Goal: Task Accomplishment & Management: Manage account settings

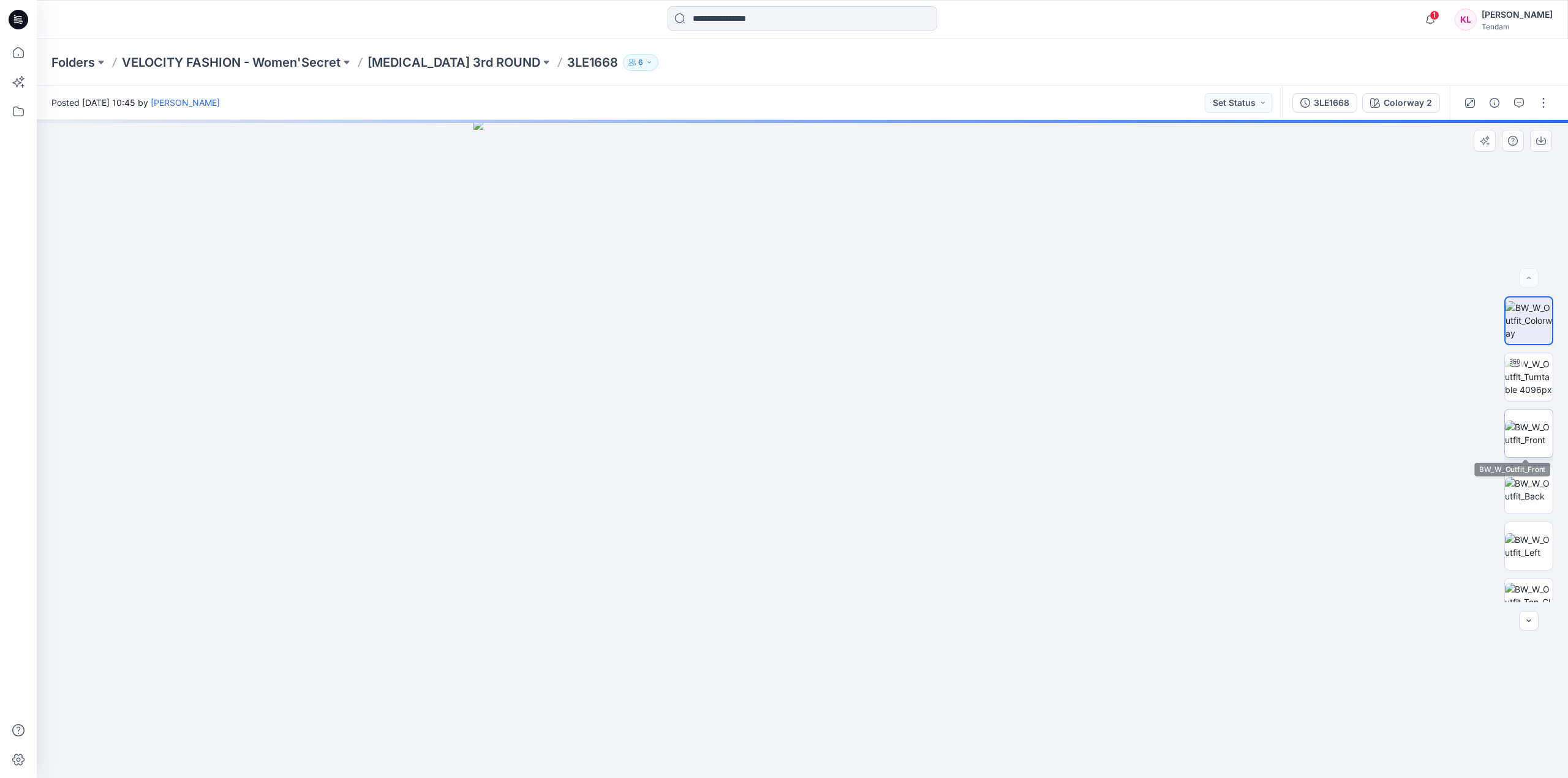
click at [1531, 421] on img at bounding box center [1529, 433] width 47 height 26
drag, startPoint x: 872, startPoint y: 226, endPoint x: 831, endPoint y: 564, distance: 340.5
click at [833, 569] on img at bounding box center [802, 260] width 1414 height 1036
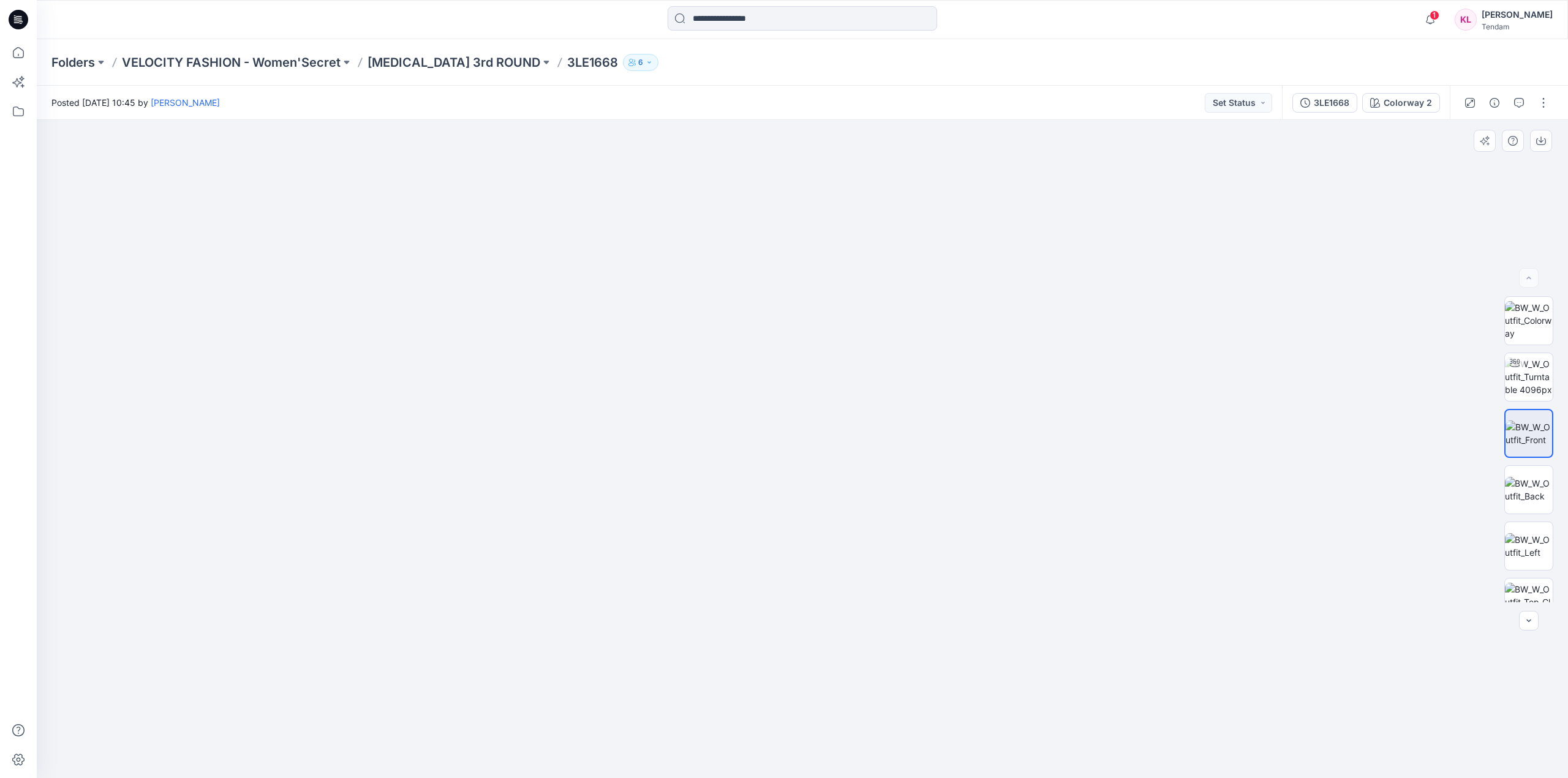
drag, startPoint x: 879, startPoint y: 529, endPoint x: 871, endPoint y: 406, distance: 123.3
click at [1537, 483] on img at bounding box center [1529, 489] width 47 height 26
click at [1533, 377] on img at bounding box center [1529, 377] width 47 height 39
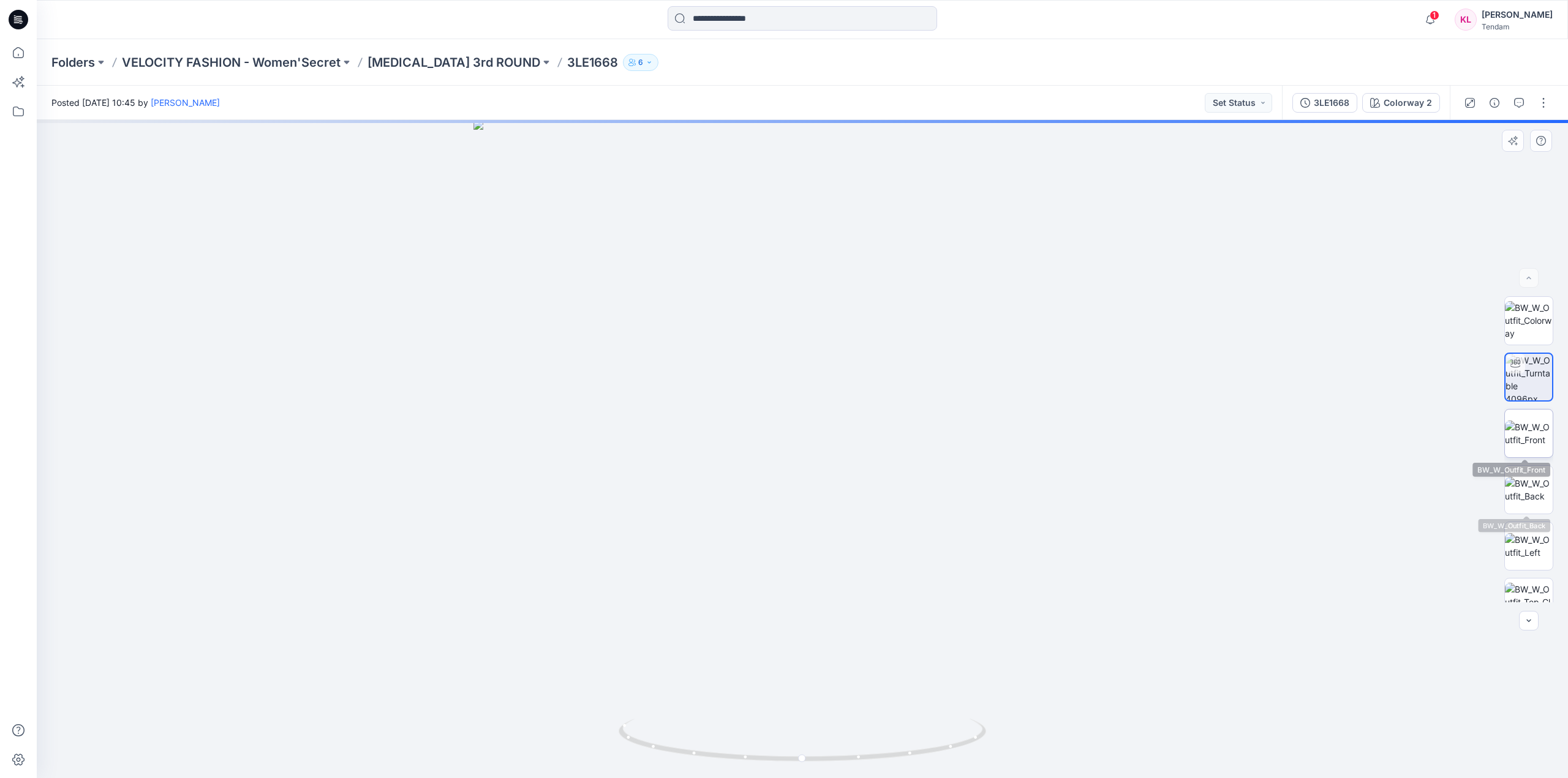
click at [1547, 436] on img at bounding box center [1529, 433] width 47 height 26
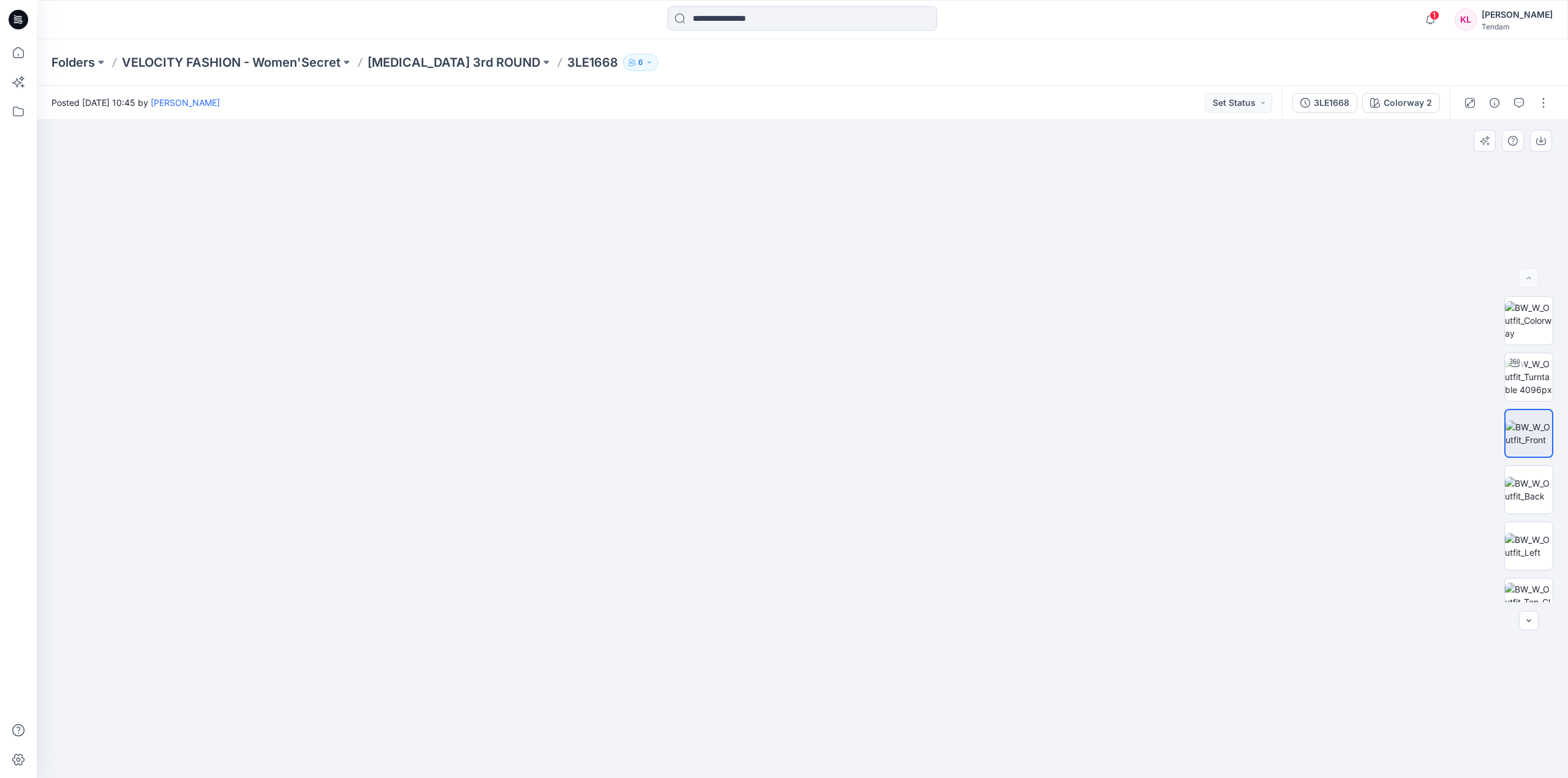
drag, startPoint x: 858, startPoint y: 359, endPoint x: 823, endPoint y: 536, distance: 180.4
click at [1339, 106] on div "3LE1668" at bounding box center [1331, 103] width 36 height 14
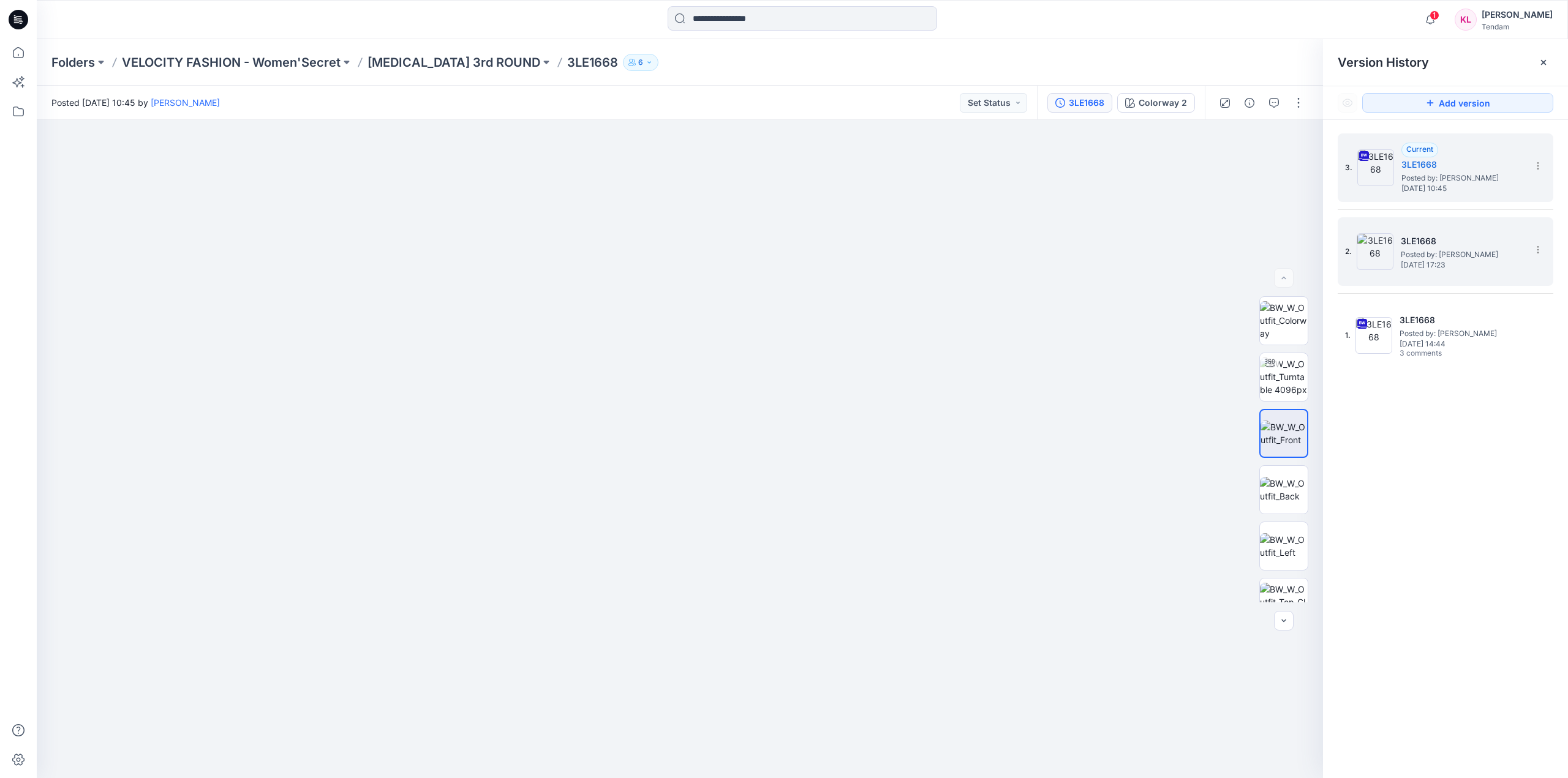
click at [1482, 239] on h5 "3LE1668" at bounding box center [1462, 241] width 122 height 15
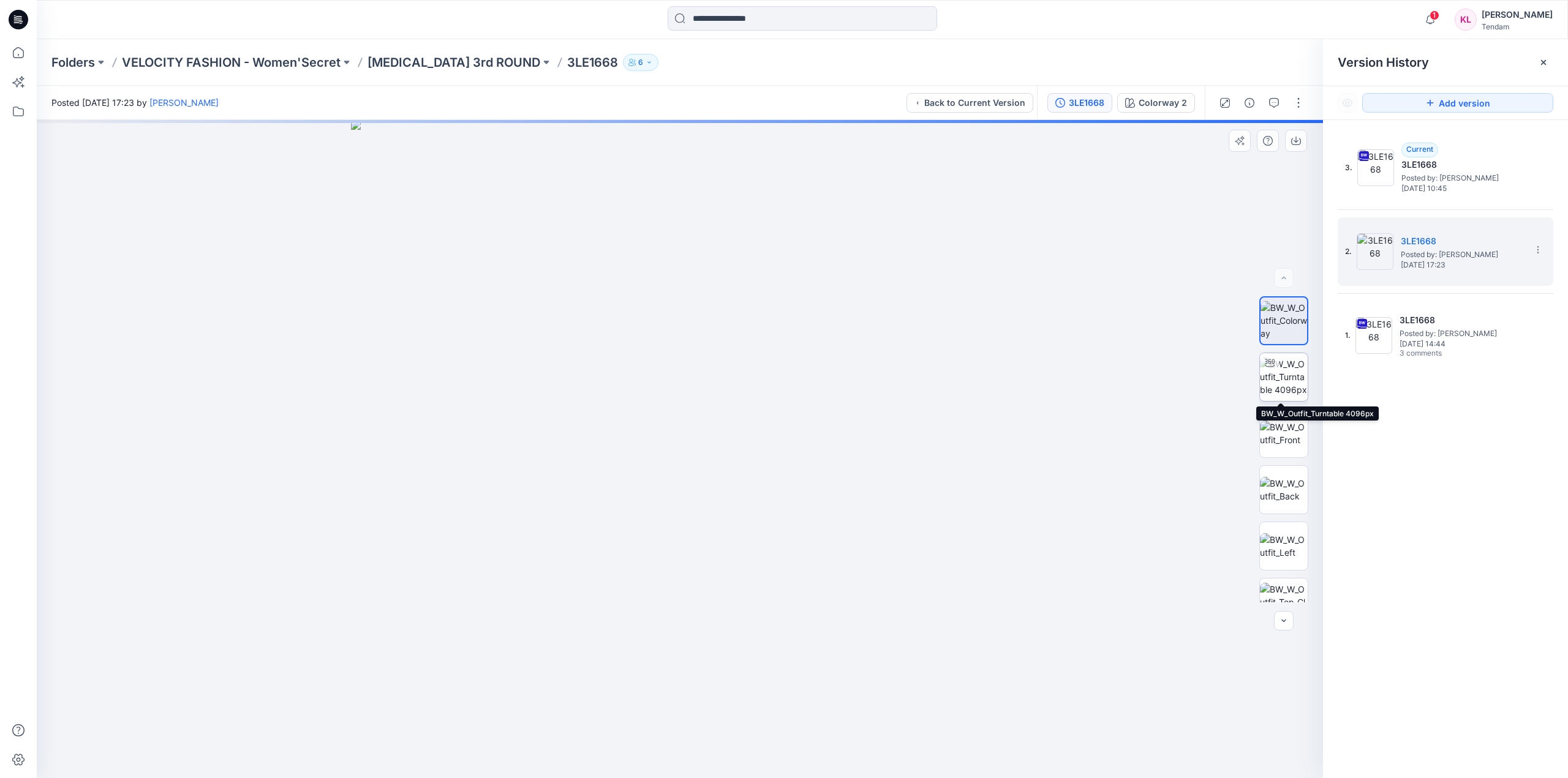
click at [1289, 377] on img at bounding box center [1284, 377] width 47 height 39
click at [1285, 436] on img at bounding box center [1284, 433] width 47 height 26
click at [1288, 587] on img at bounding box center [1284, 602] width 47 height 39
click at [1537, 247] on icon at bounding box center [1537, 247] width 1 height 1
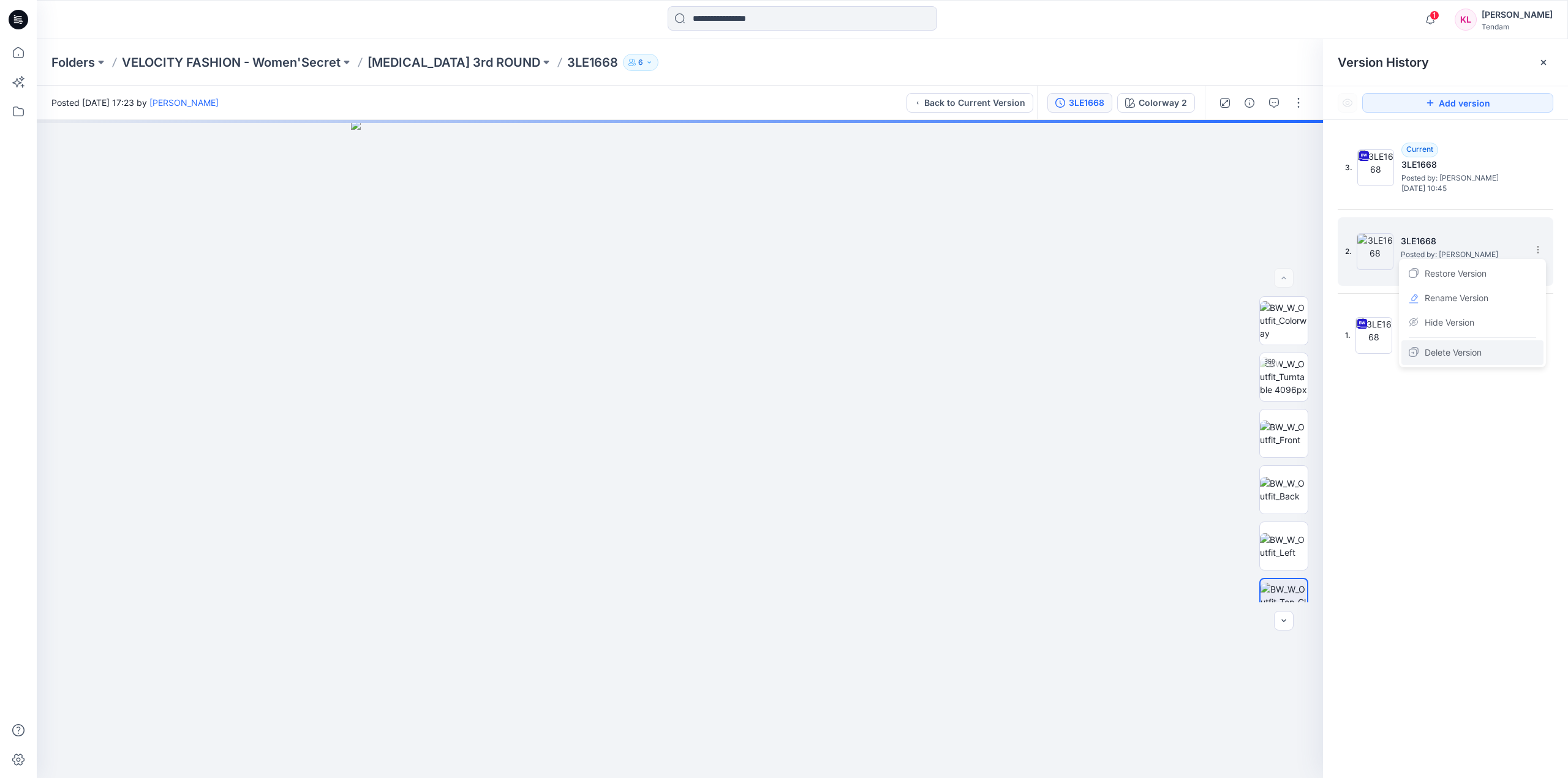
click at [1472, 351] on span "Delete Version" at bounding box center [1452, 353] width 57 height 15
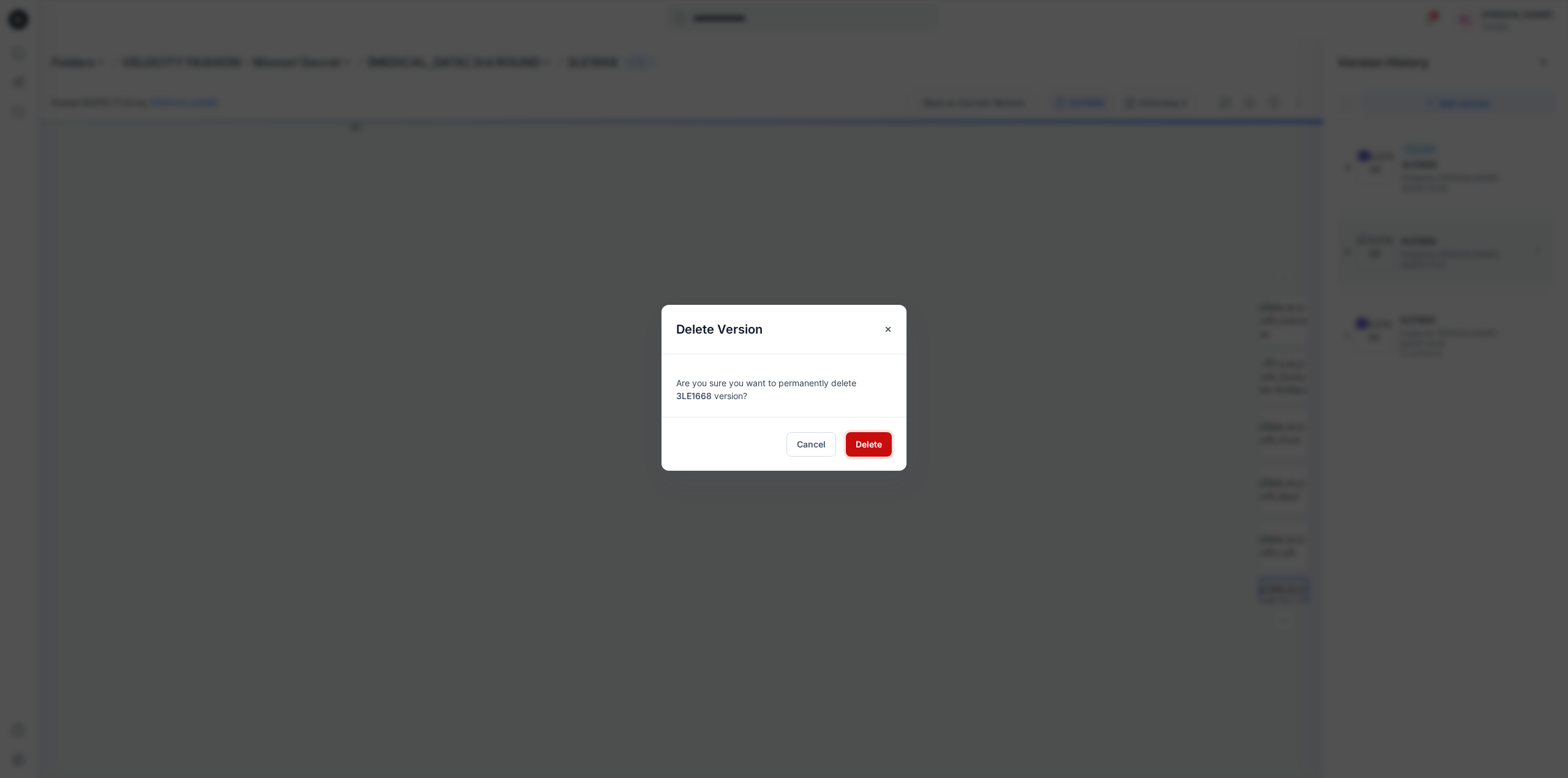
click at [879, 450] on span "Delete" at bounding box center [869, 444] width 26 height 13
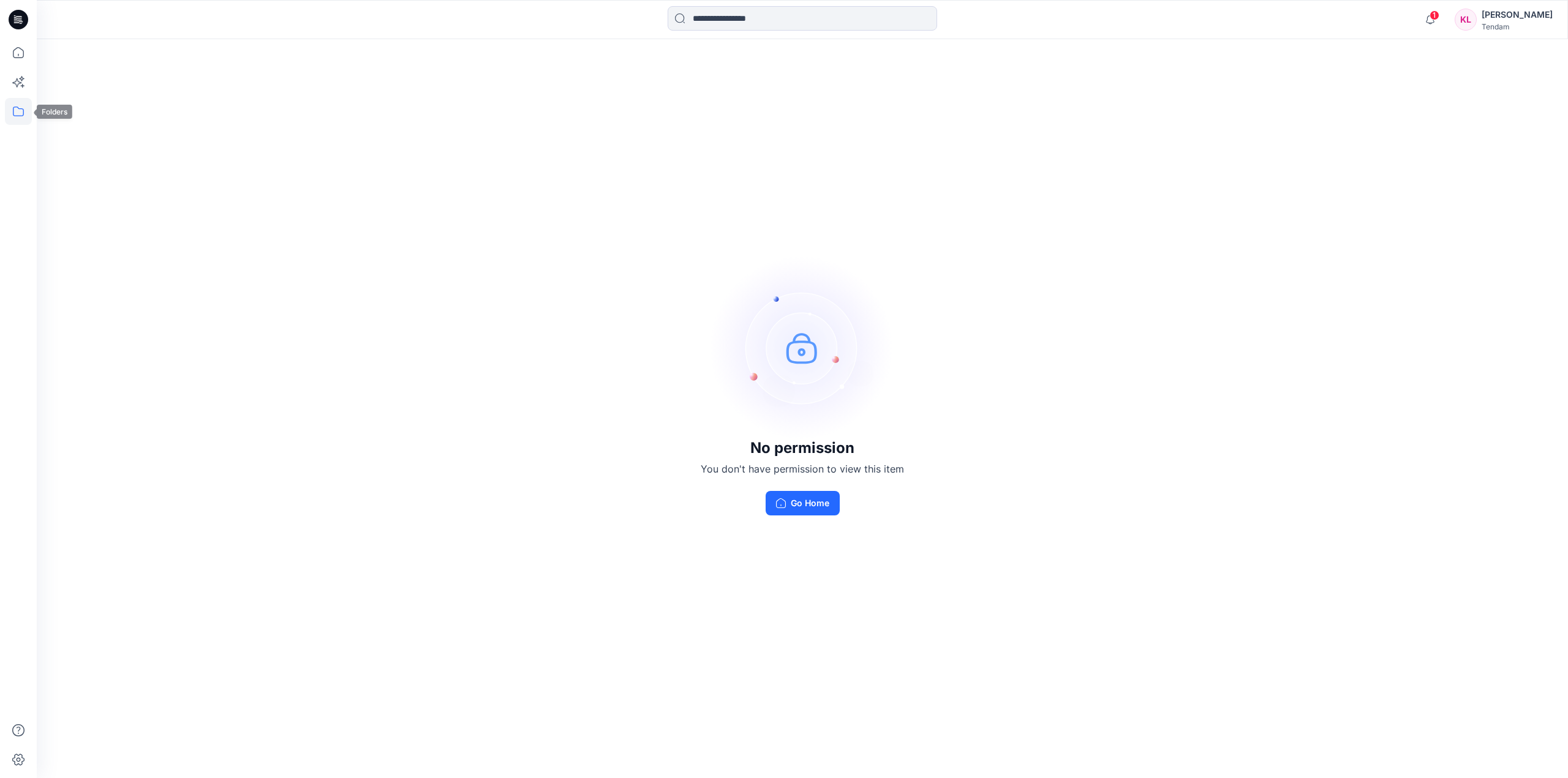
click at [13, 114] on icon at bounding box center [18, 111] width 27 height 27
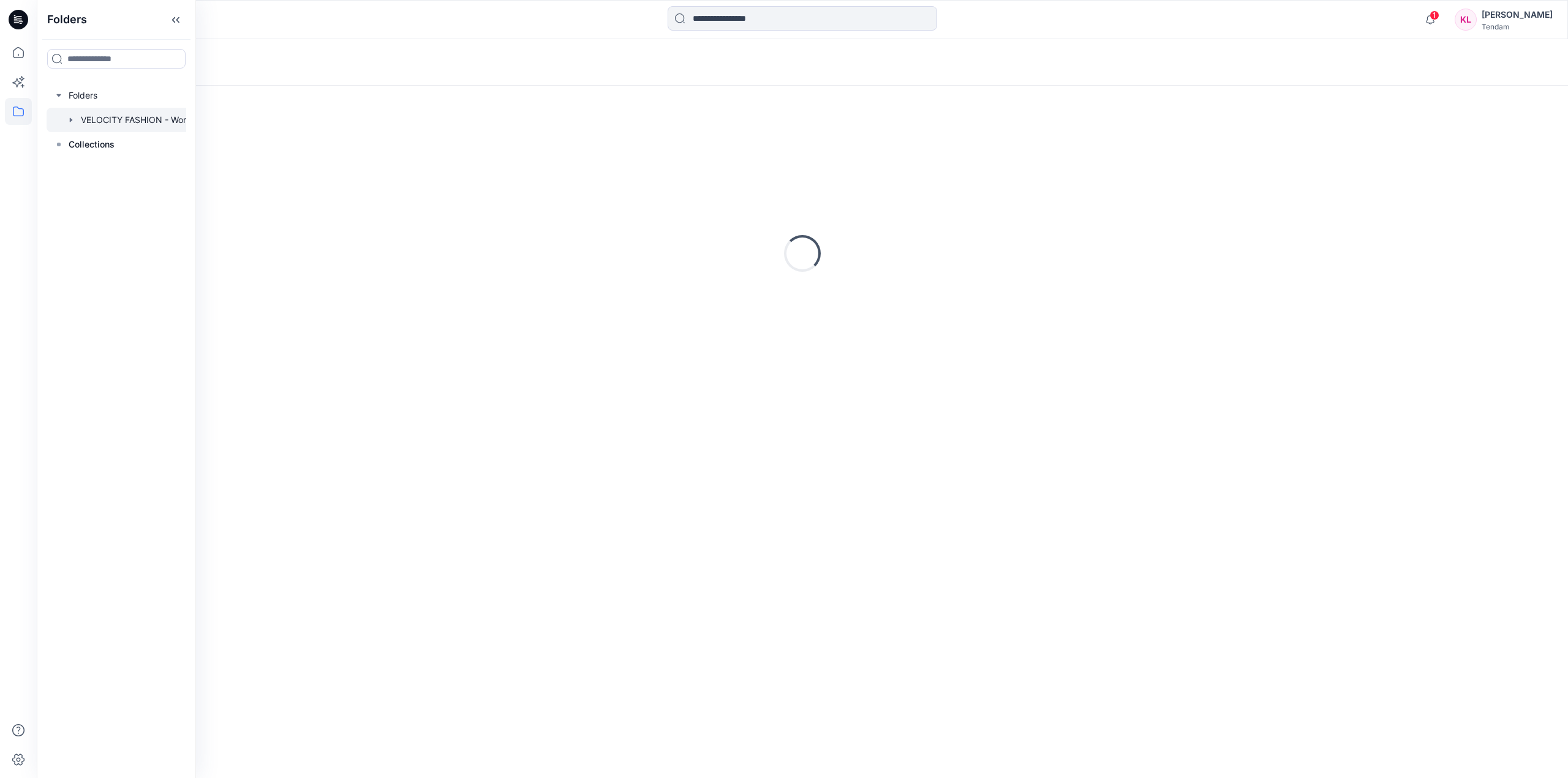
click at [135, 119] on div at bounding box center [132, 119] width 171 height 24
click at [337, 146] on link "[MEDICAL_DATA] 3rd ROUND" at bounding box center [234, 156] width 366 height 39
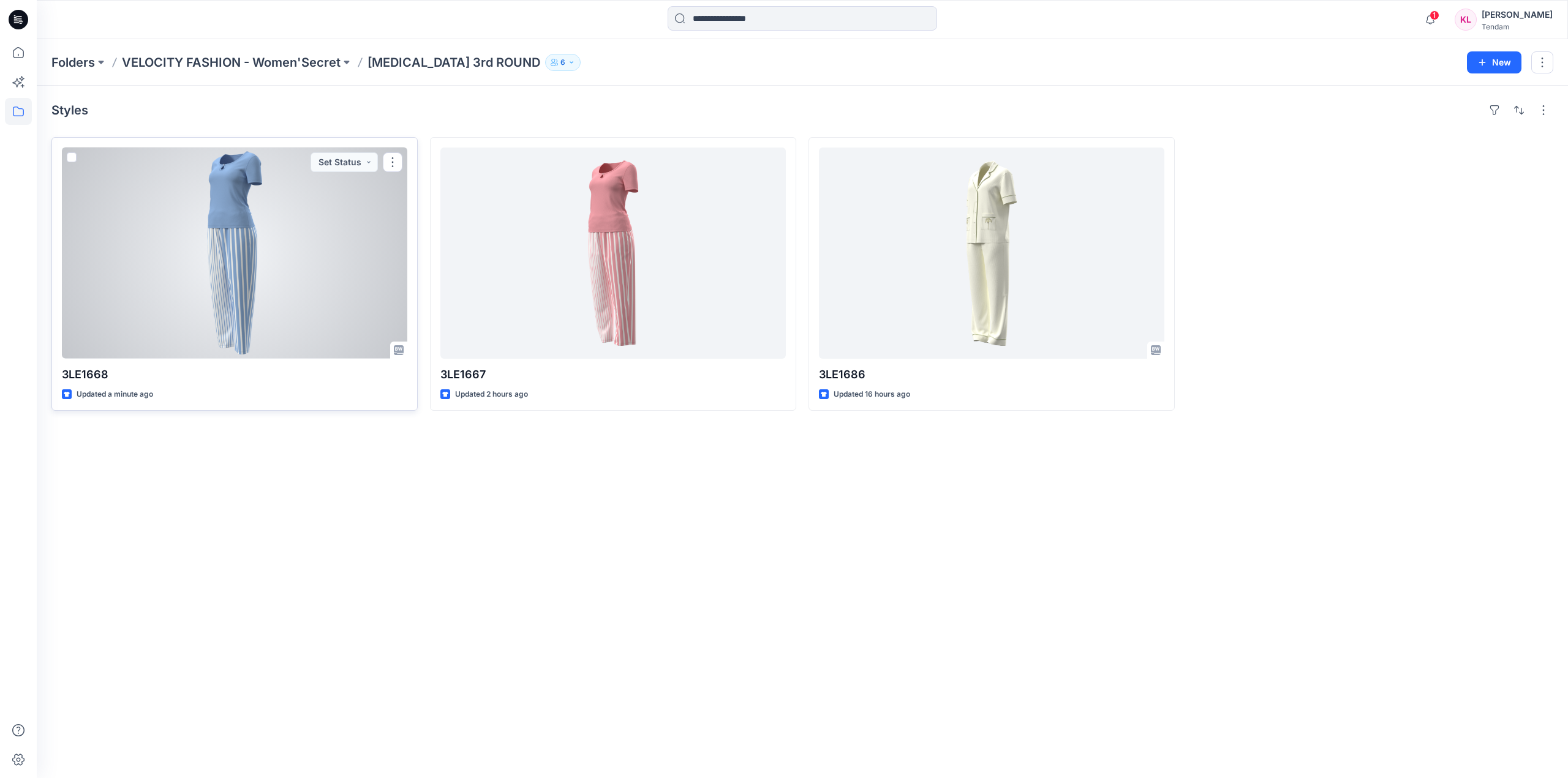
click at [315, 202] on div at bounding box center [234, 253] width 346 height 211
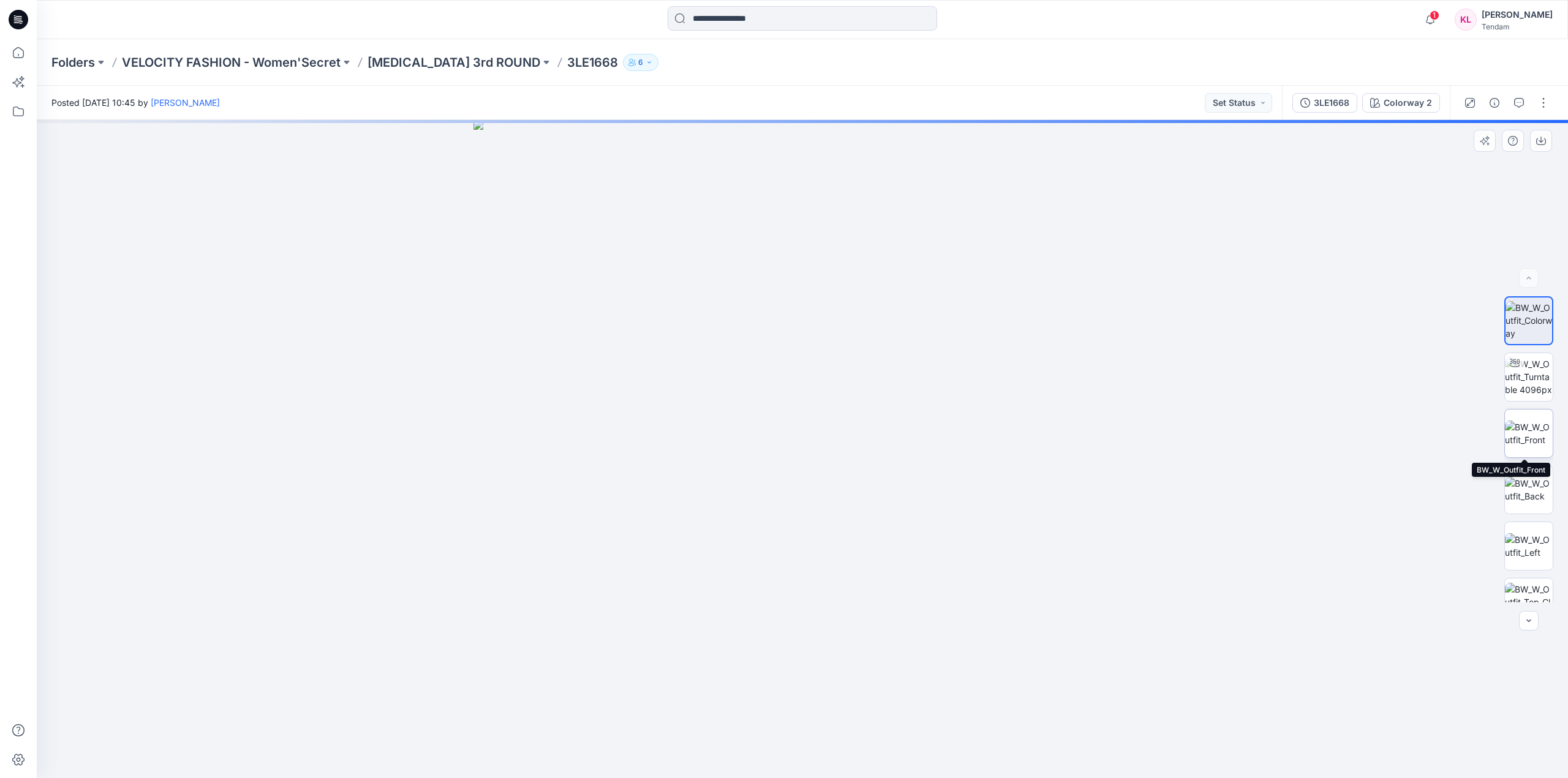
click at [1523, 434] on img at bounding box center [1529, 433] width 47 height 26
drag, startPoint x: 873, startPoint y: 182, endPoint x: 877, endPoint y: 352, distance: 170.0
click at [877, 352] on img at bounding box center [802, 383] width 1262 height 789
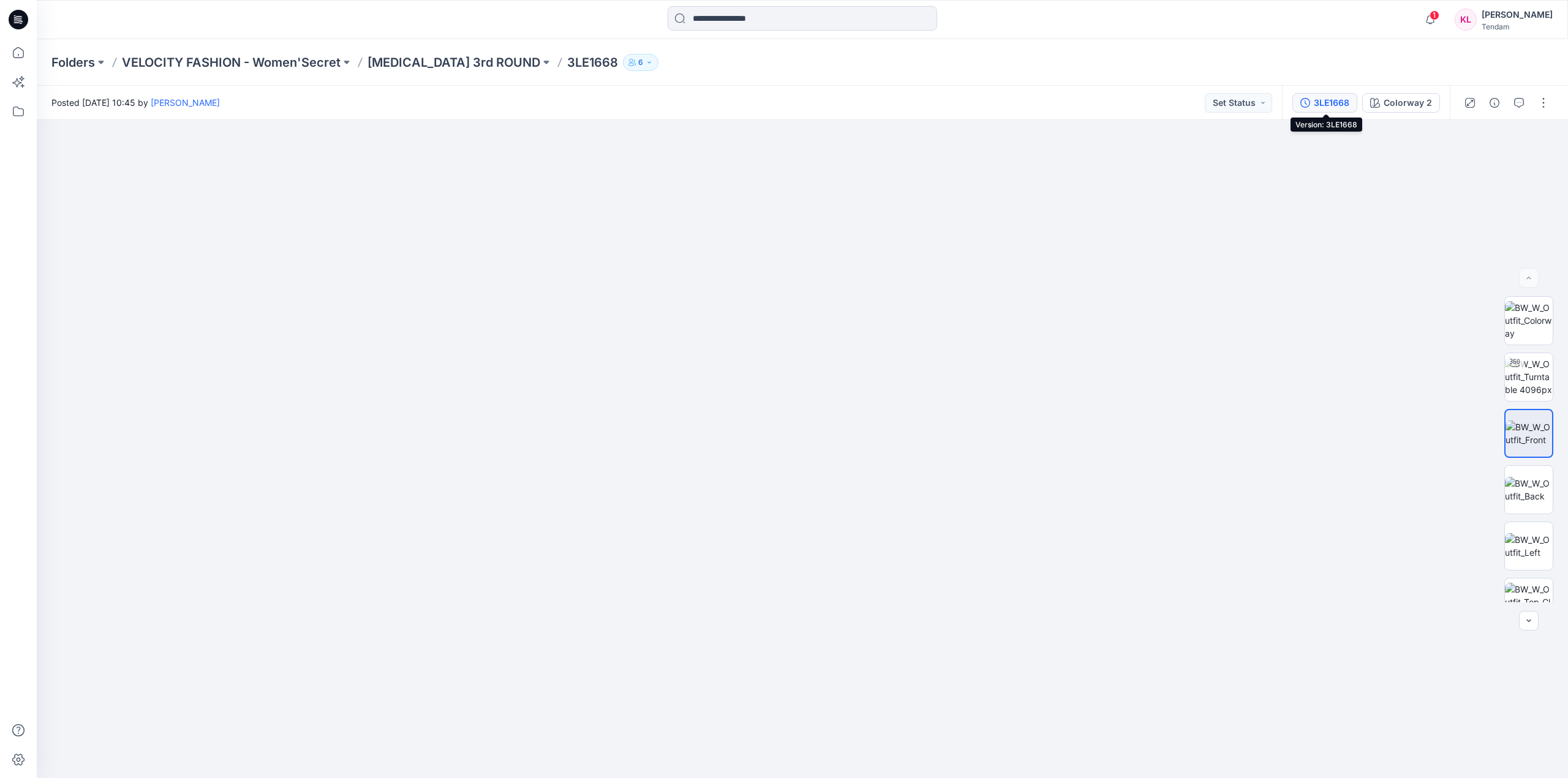
click at [1339, 97] on div "3LE1668" at bounding box center [1331, 103] width 36 height 14
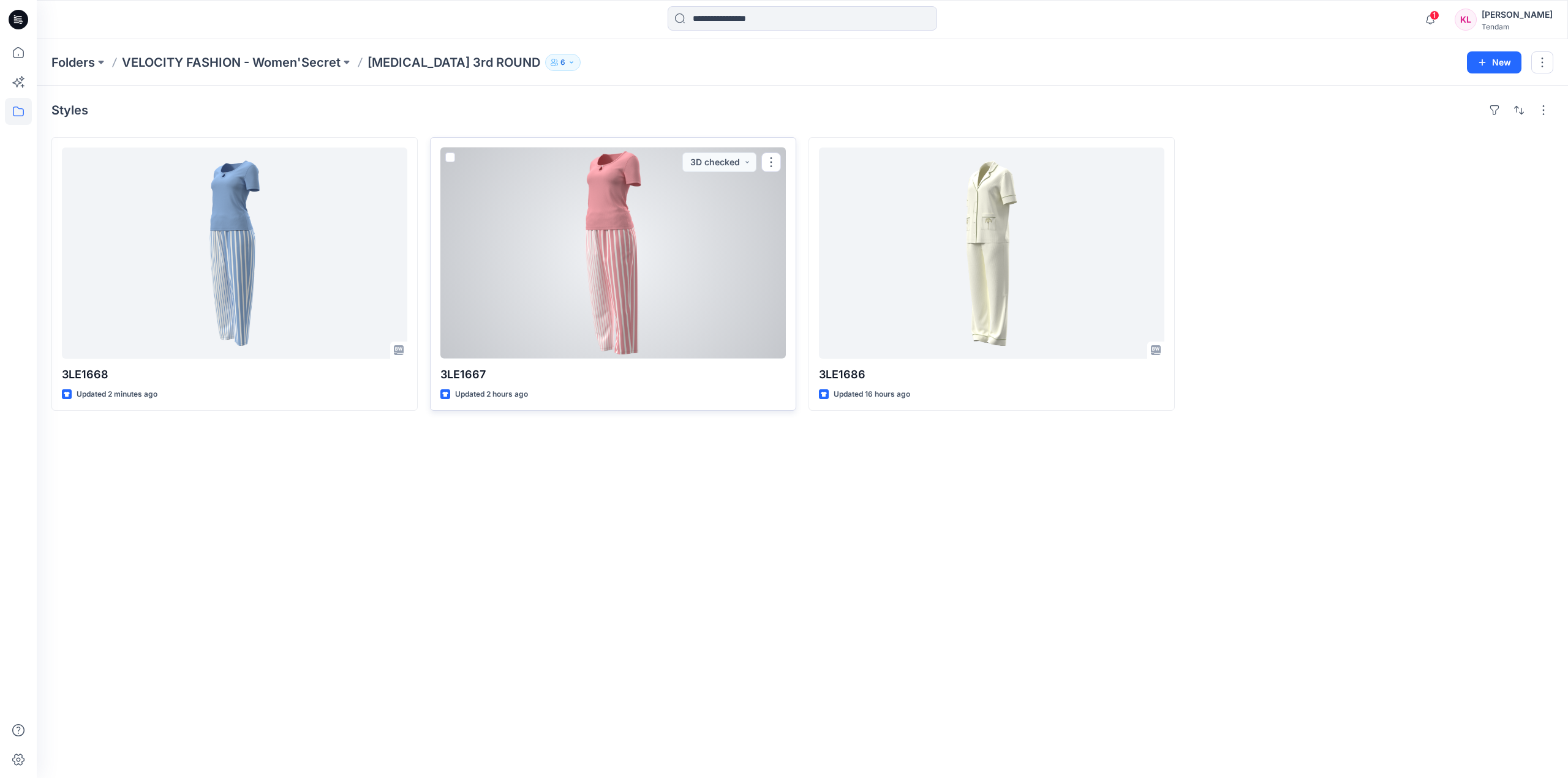
click at [716, 246] on div at bounding box center [613, 253] width 346 height 211
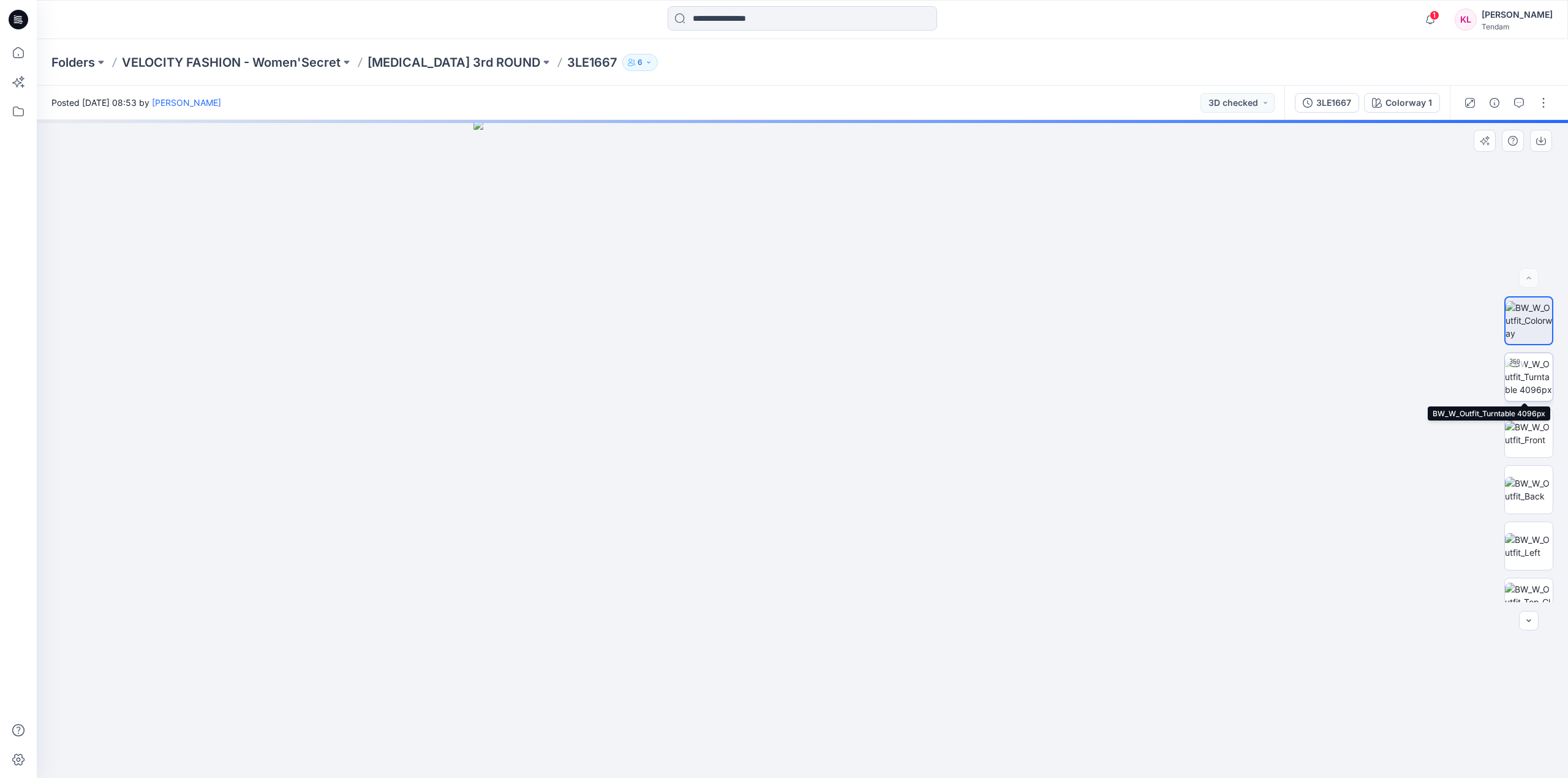
click at [1538, 370] on img at bounding box center [1529, 377] width 47 height 39
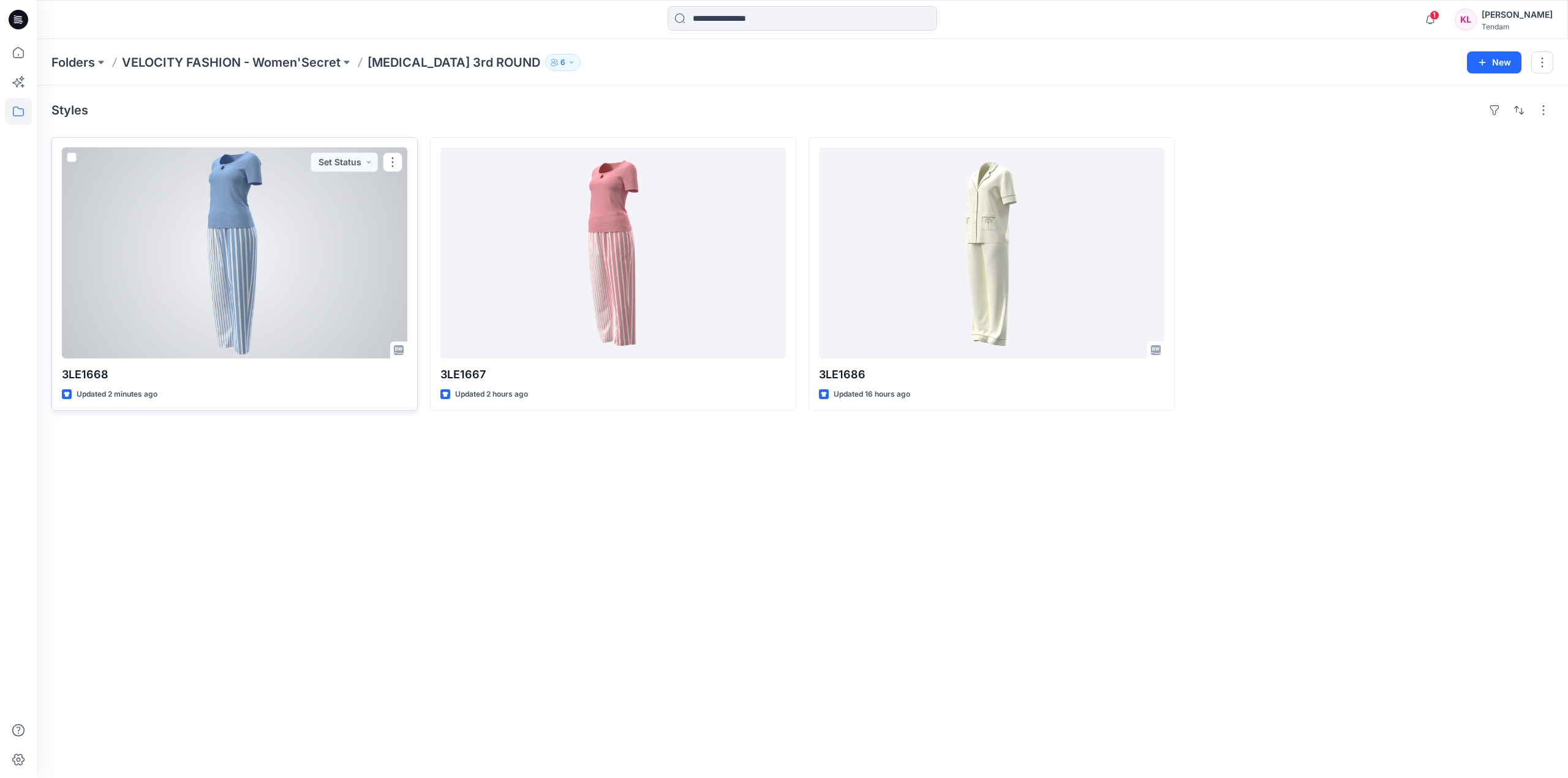
click at [331, 261] on div at bounding box center [234, 253] width 346 height 211
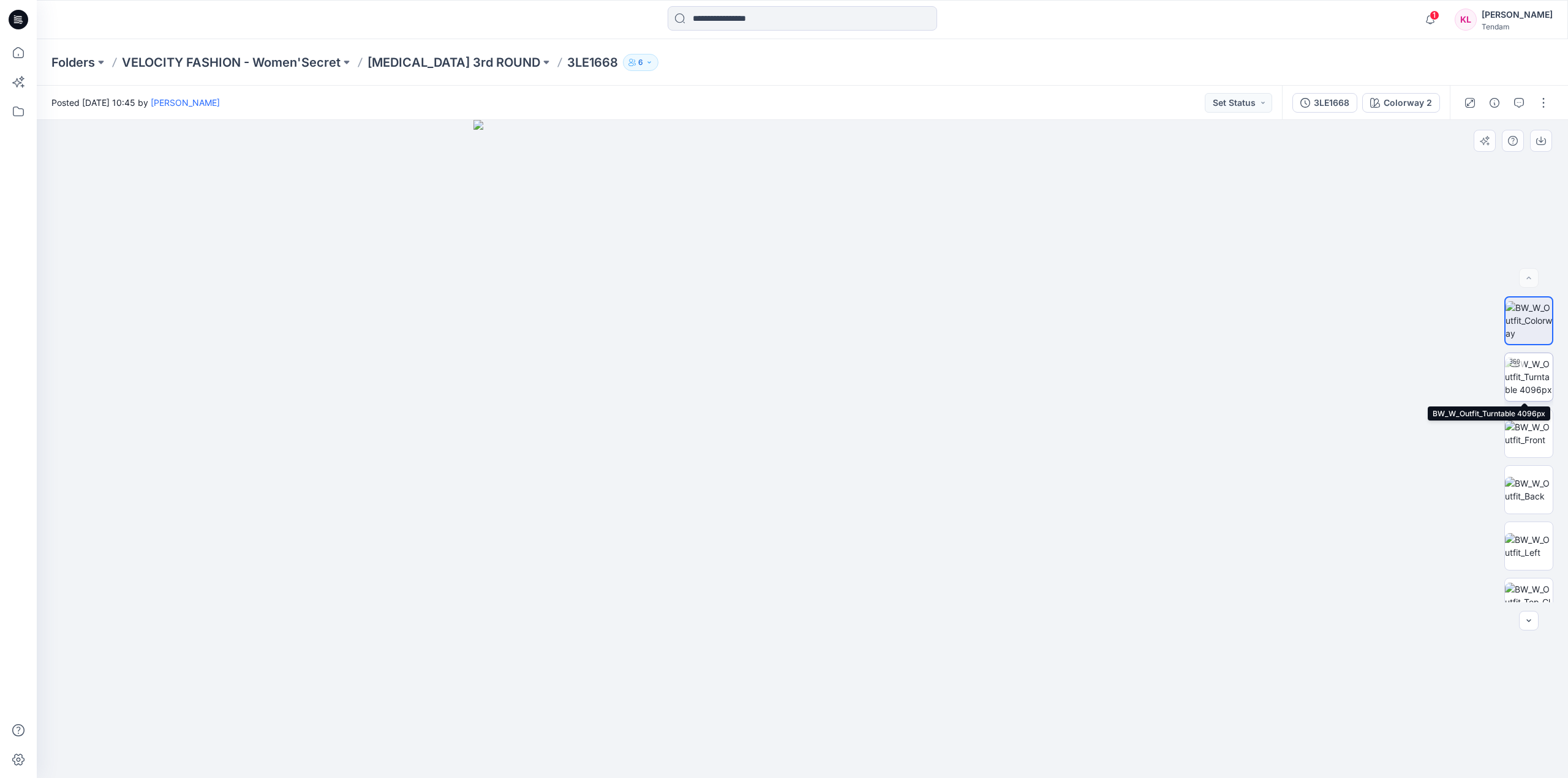
click at [1522, 381] on img at bounding box center [1529, 377] width 47 height 39
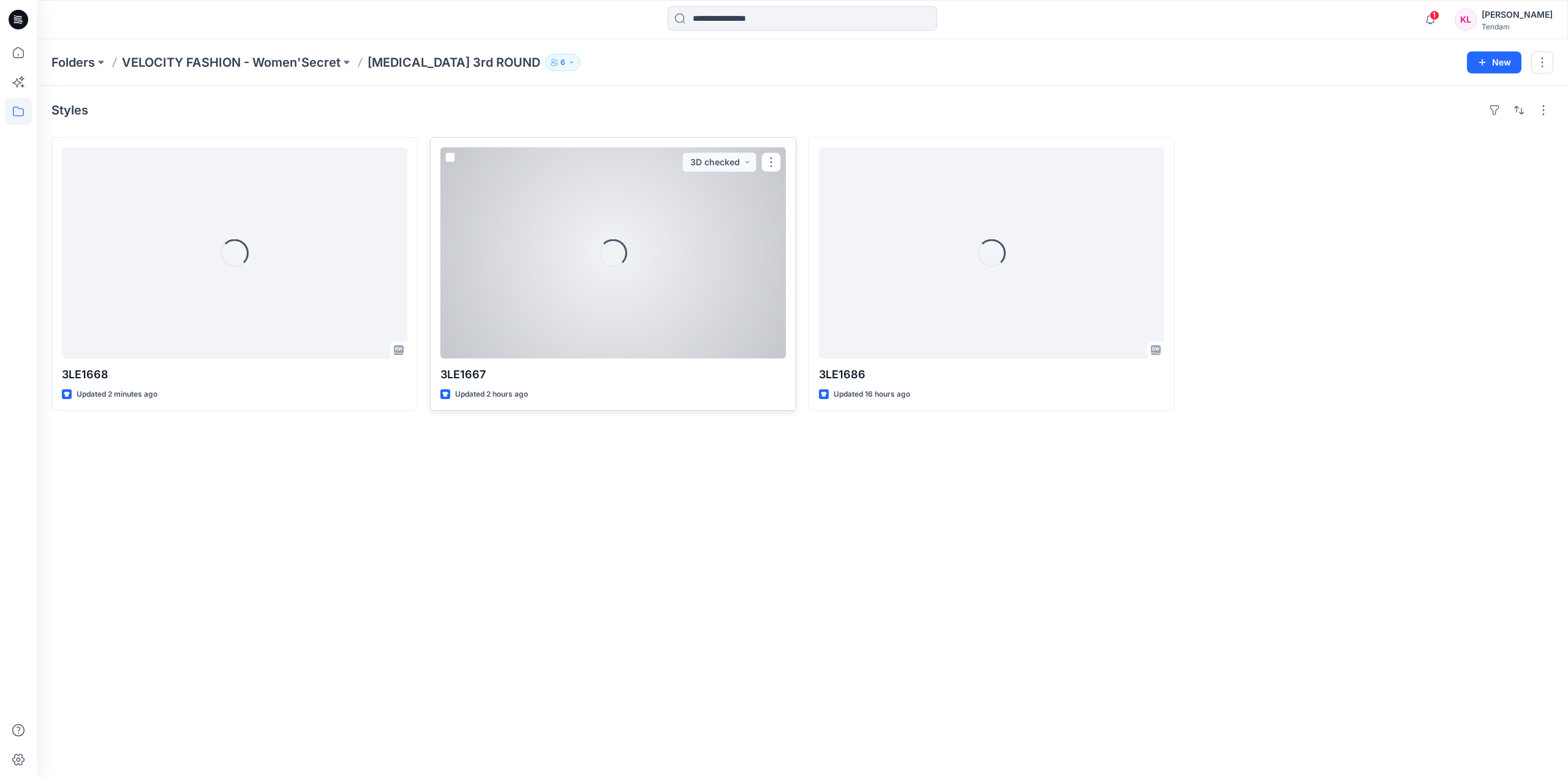
click at [714, 306] on div "Loading..." at bounding box center [613, 253] width 346 height 211
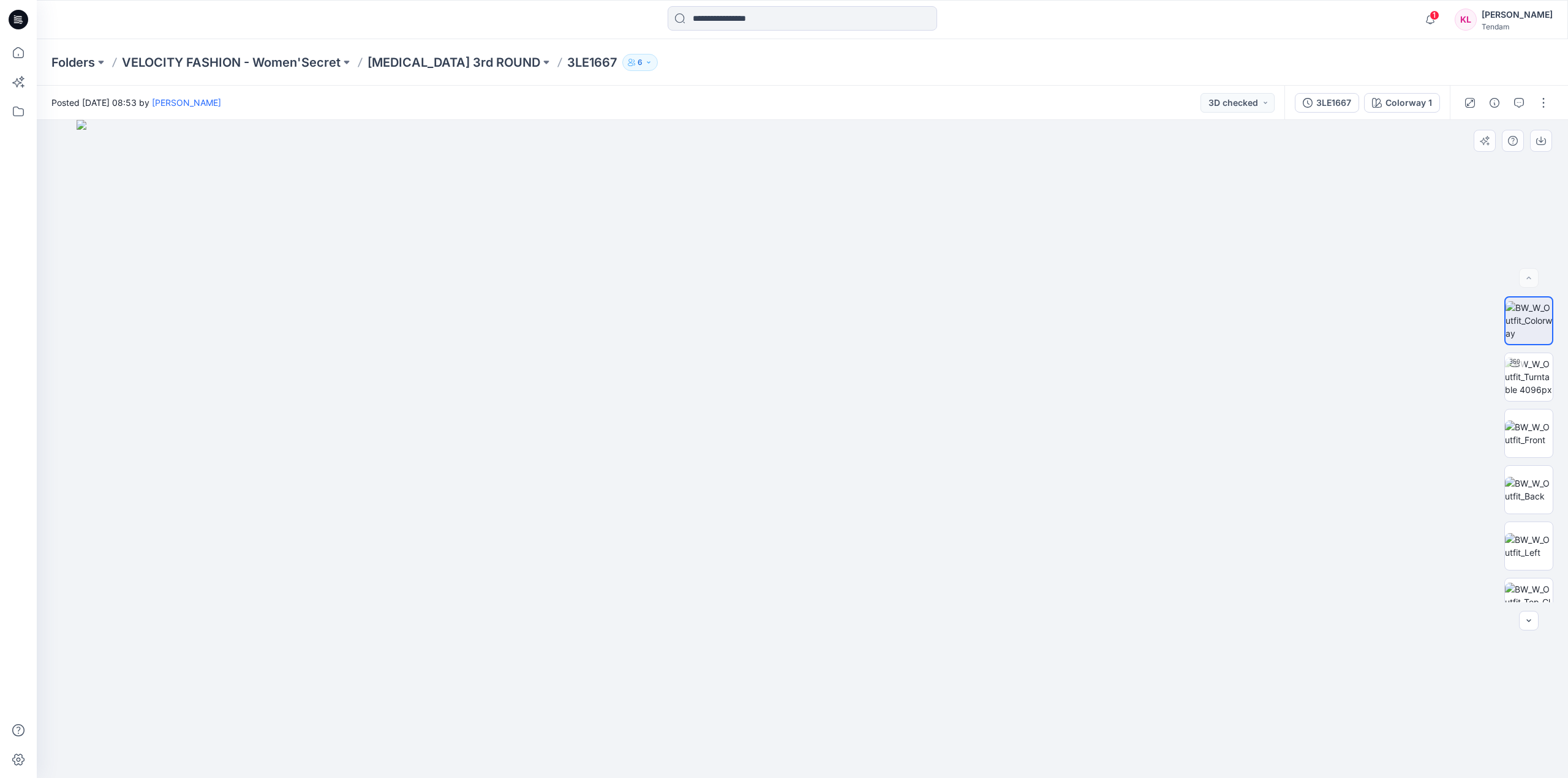
drag, startPoint x: 826, startPoint y: 434, endPoint x: 808, endPoint y: 727, distance: 293.6
drag, startPoint x: 877, startPoint y: 725, endPoint x: 790, endPoint y: 405, distance: 331.6
